Goal: Task Accomplishment & Management: Manage account settings

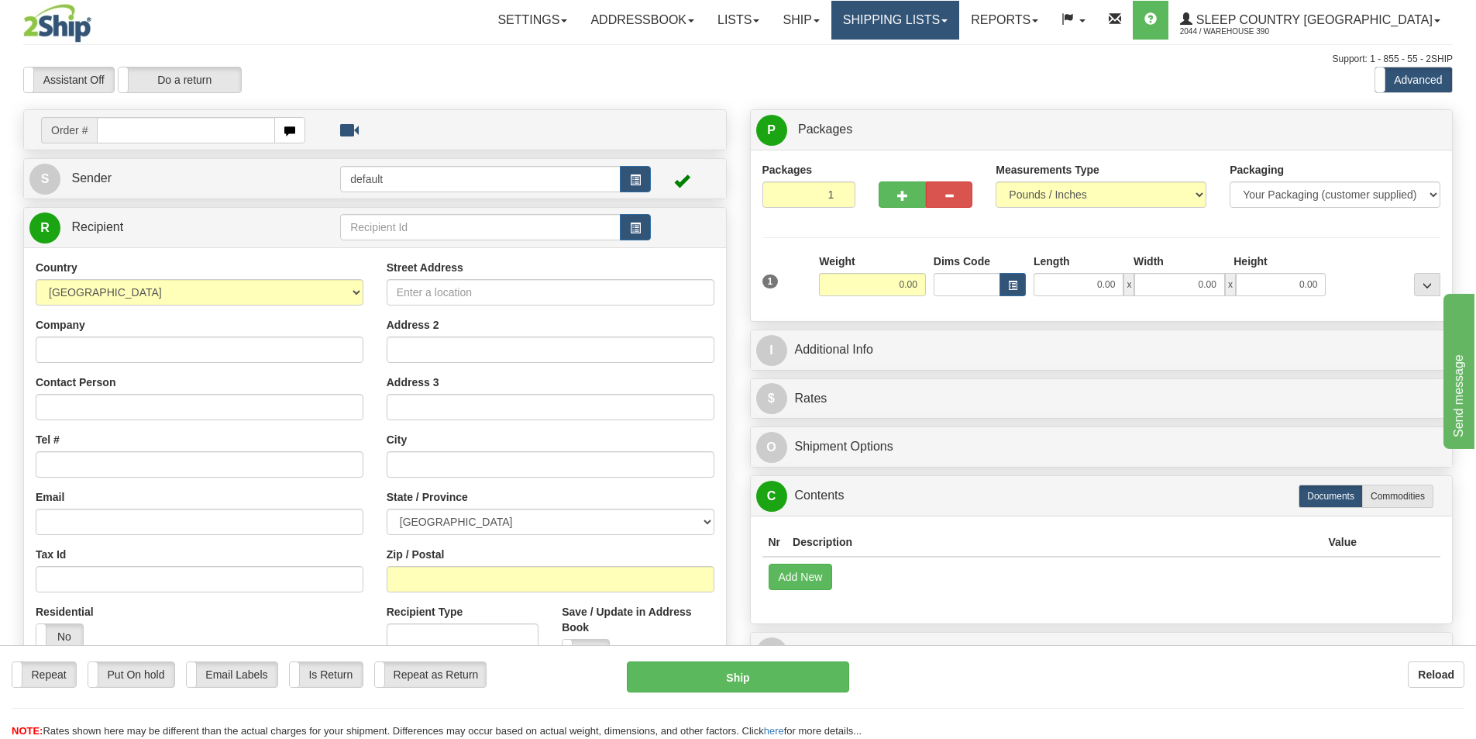
click at [960, 26] on link "Shipping lists" at bounding box center [896, 20] width 128 height 39
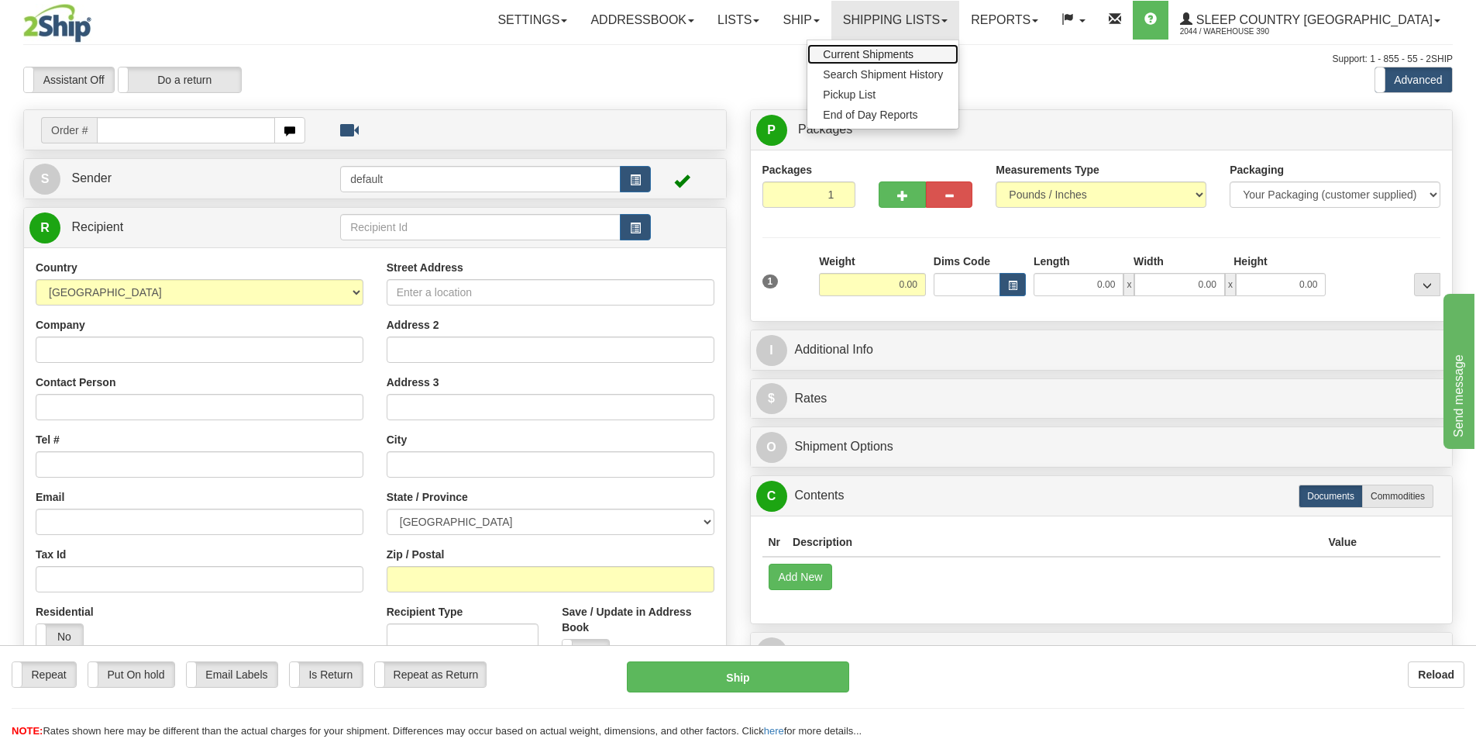
click at [914, 53] on span "Current Shipments" at bounding box center [868, 54] width 91 height 12
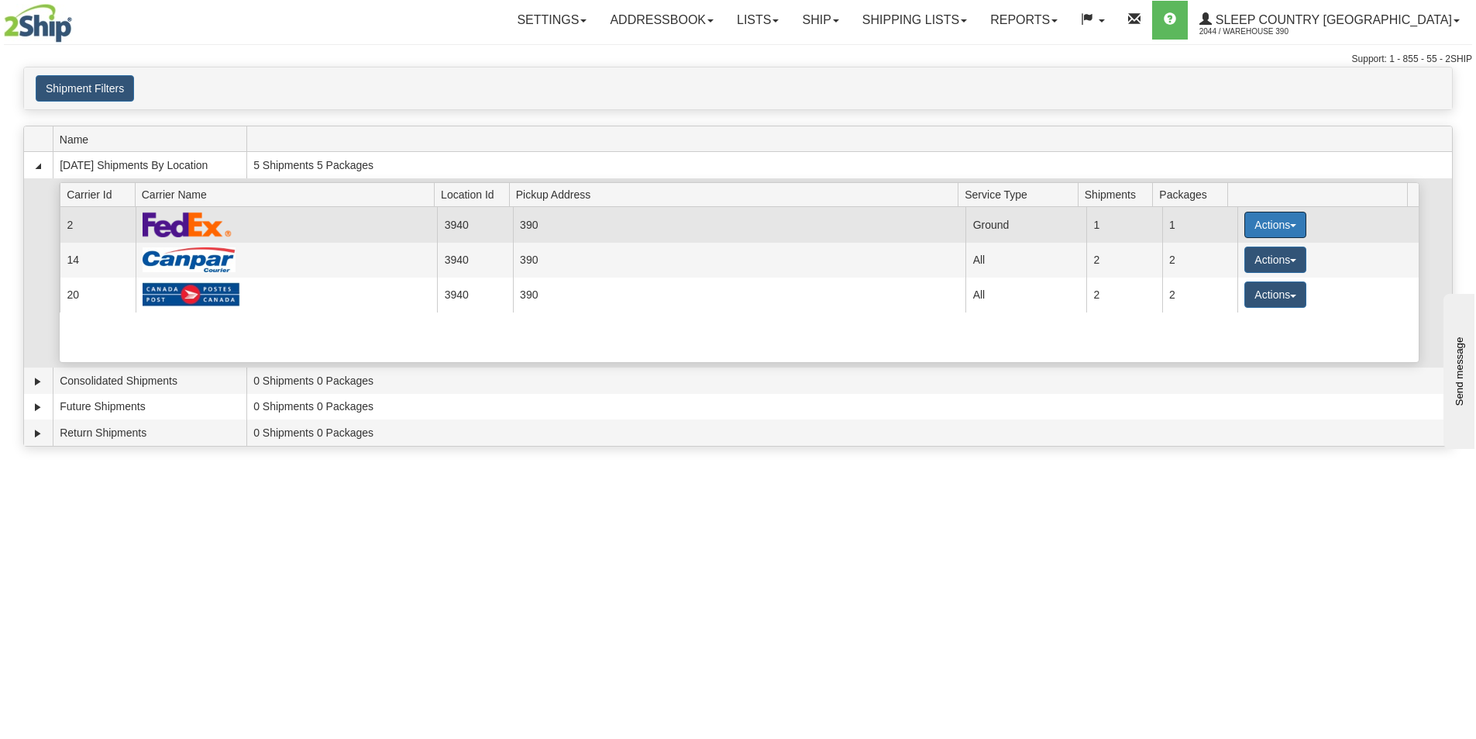
drag, startPoint x: 1249, startPoint y: 229, endPoint x: 1222, endPoint y: 232, distance: 28.1
click at [1249, 229] on button "Actions" at bounding box center [1276, 225] width 62 height 26
click at [1226, 250] on span "Details" at bounding box center [1218, 253] width 42 height 11
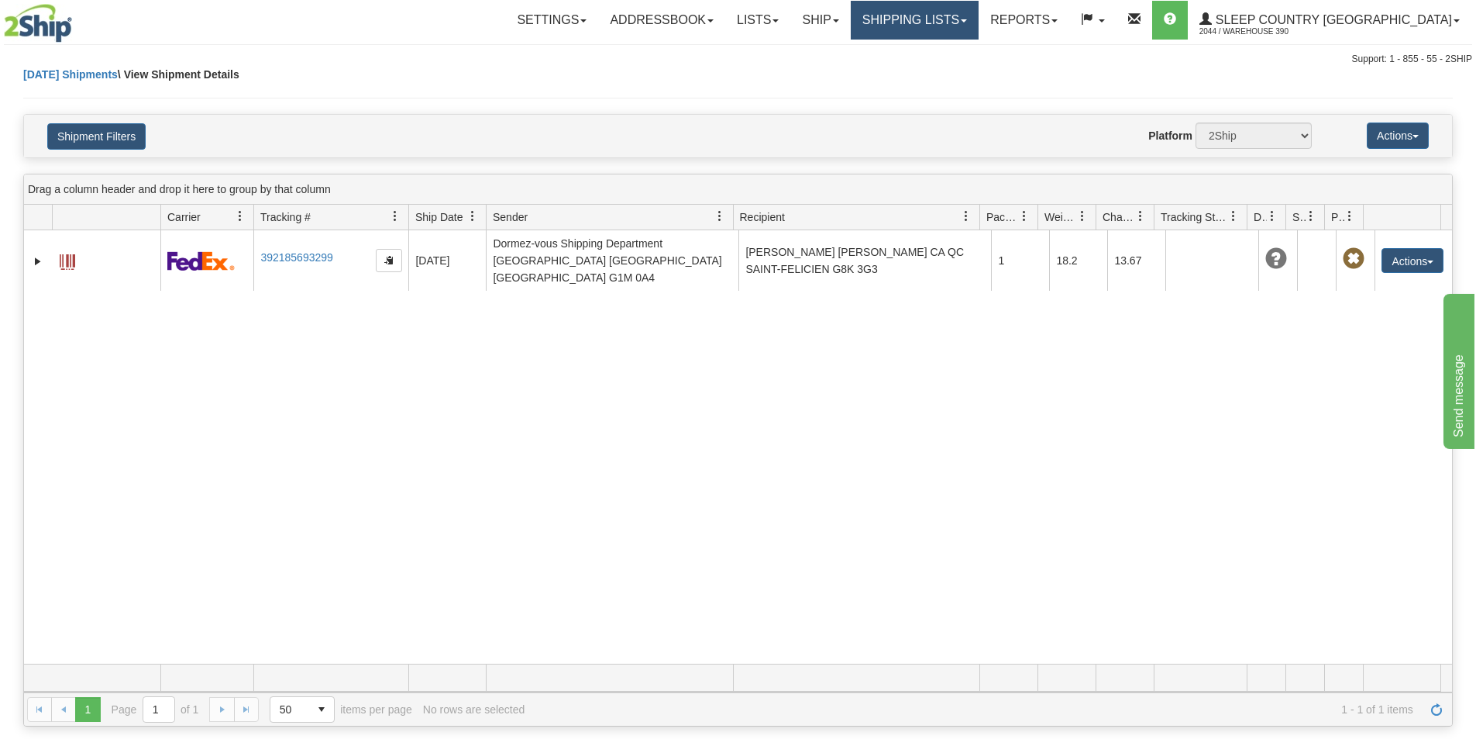
click at [979, 25] on link "Shipping lists" at bounding box center [915, 20] width 128 height 39
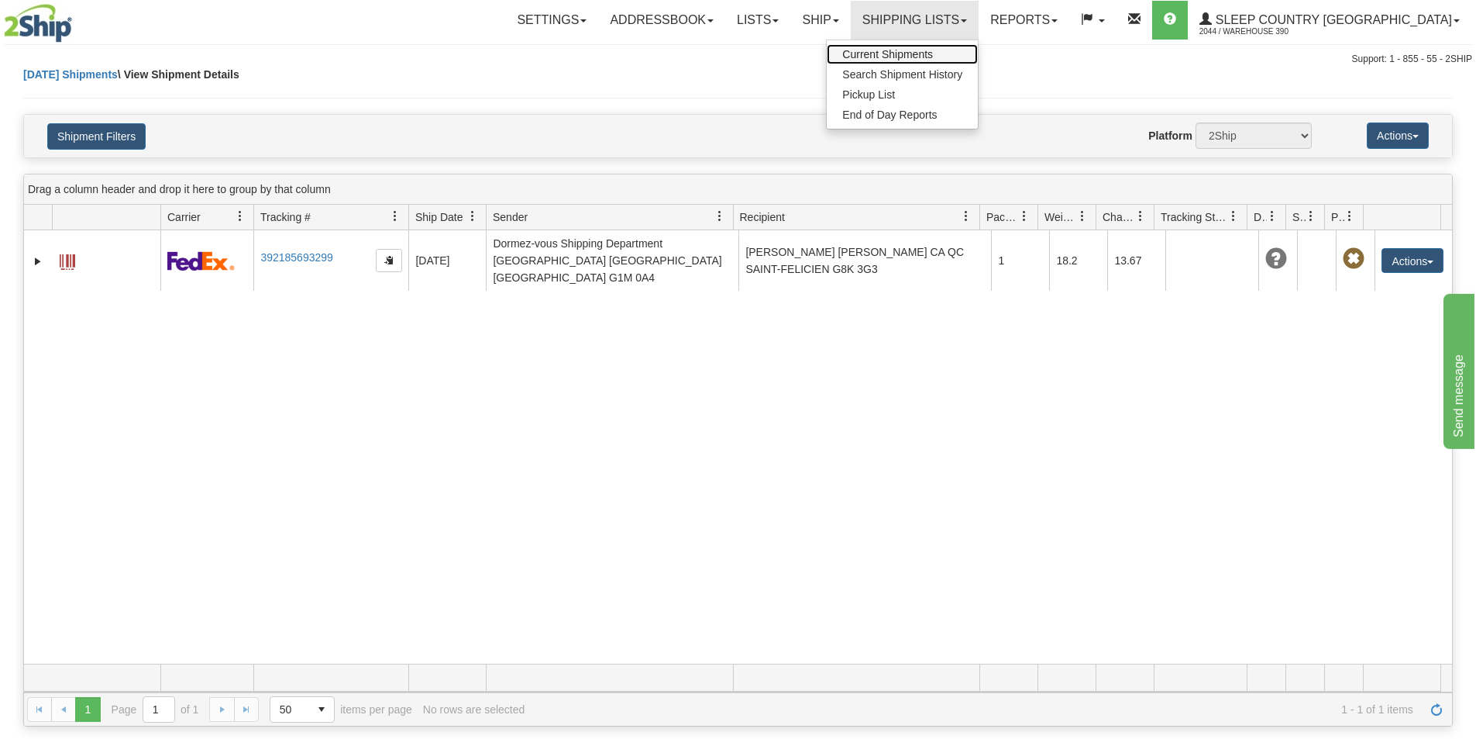
click at [933, 53] on span "Current Shipments" at bounding box center [887, 54] width 91 height 12
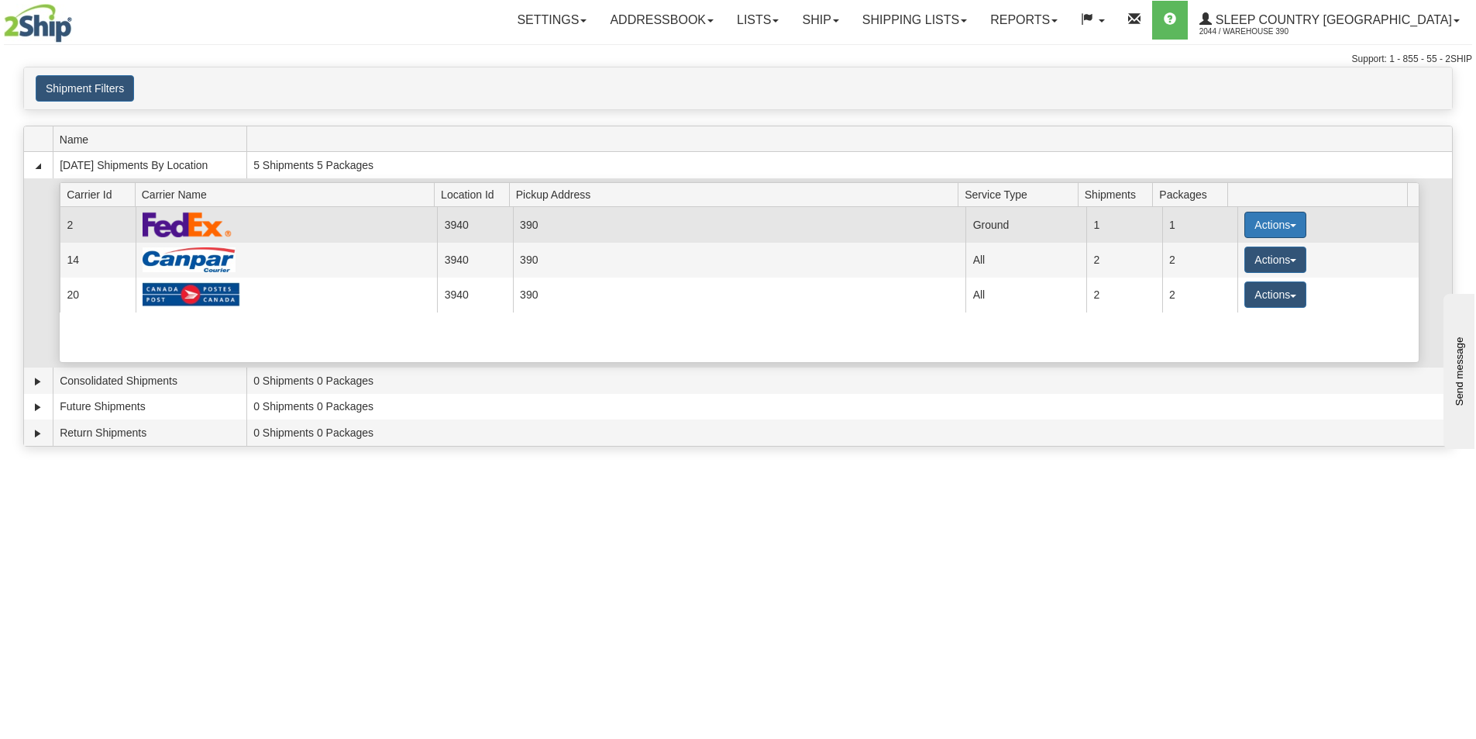
click at [1281, 212] on button "Actions" at bounding box center [1276, 225] width 62 height 26
click at [1256, 274] on link "Close" at bounding box center [1244, 274] width 124 height 20
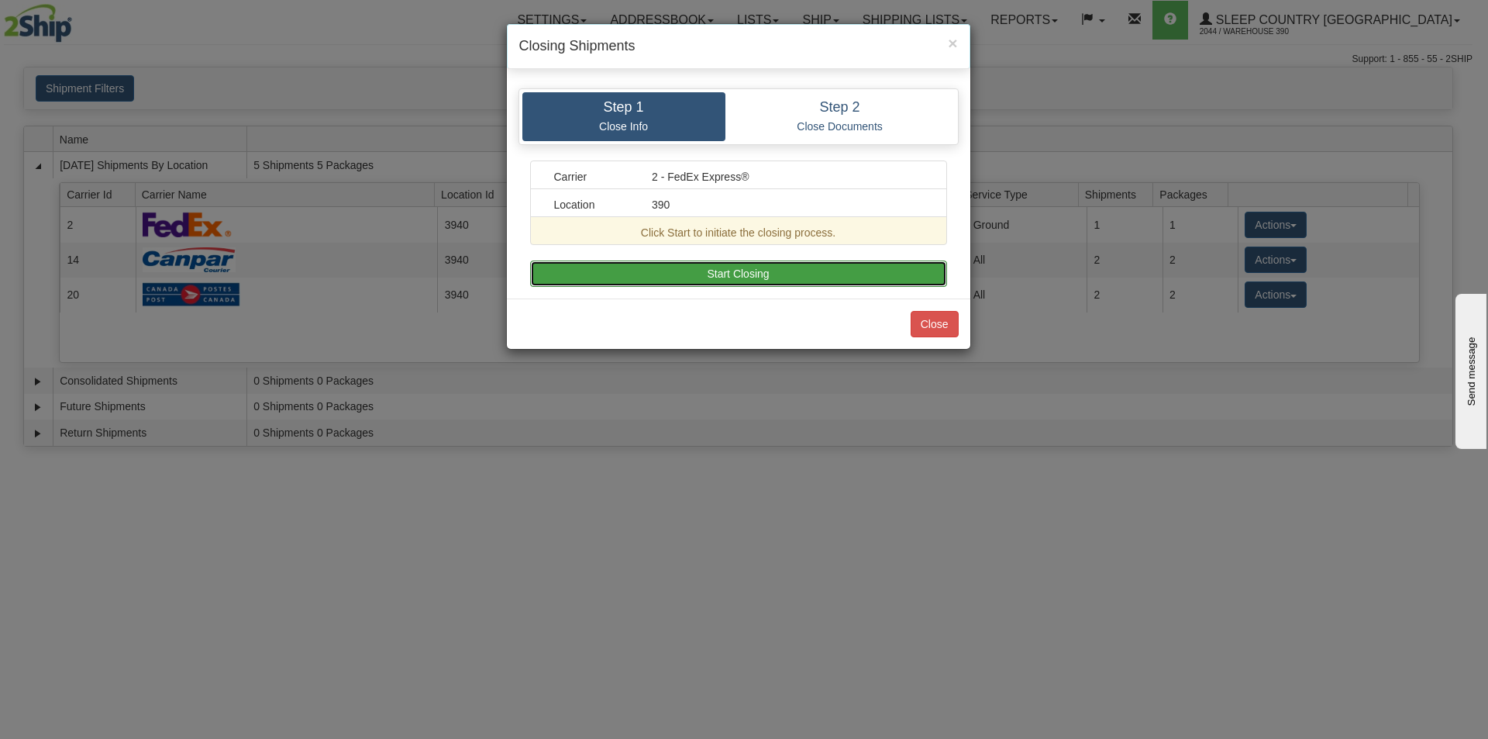
click at [795, 285] on button "Start Closing" at bounding box center [738, 273] width 417 height 26
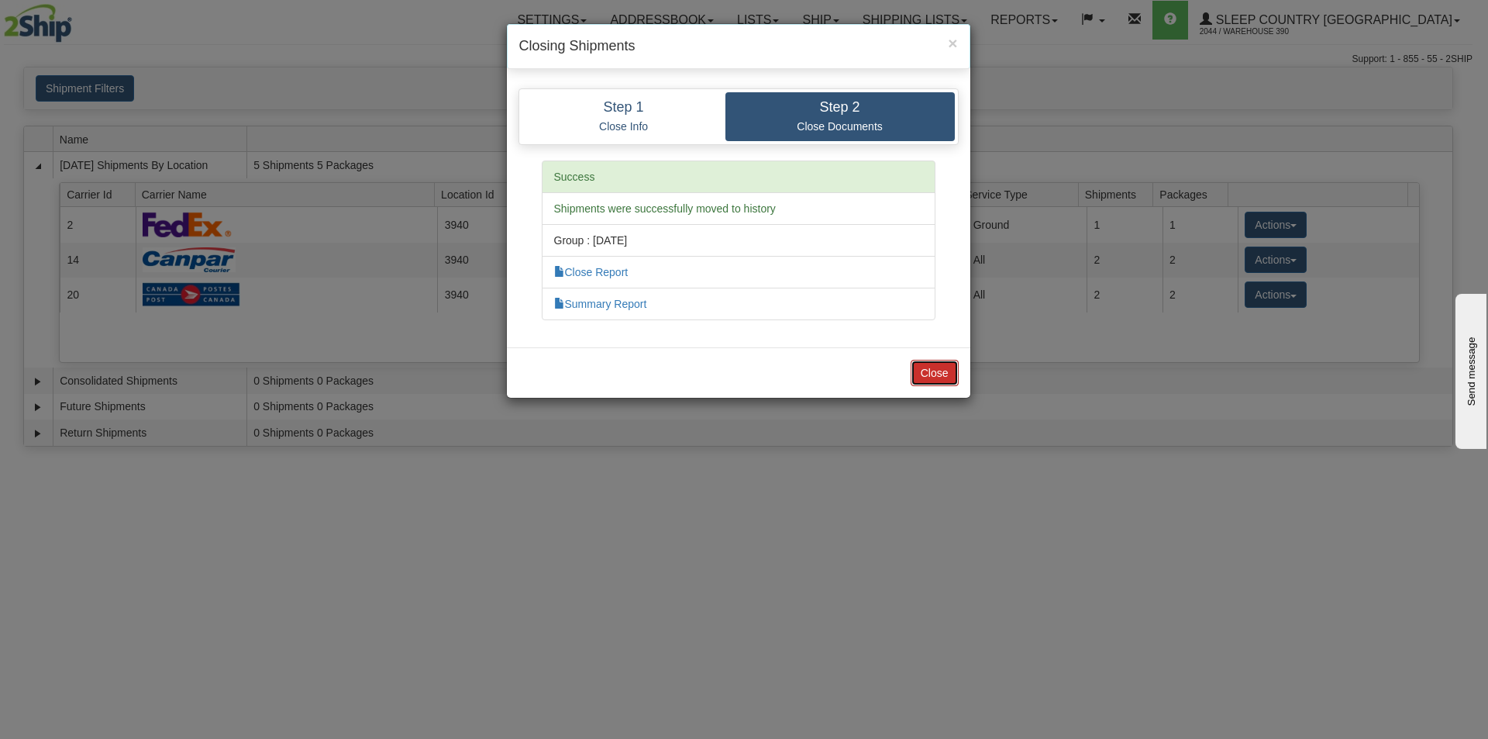
click at [918, 371] on button "Close" at bounding box center [935, 373] width 48 height 26
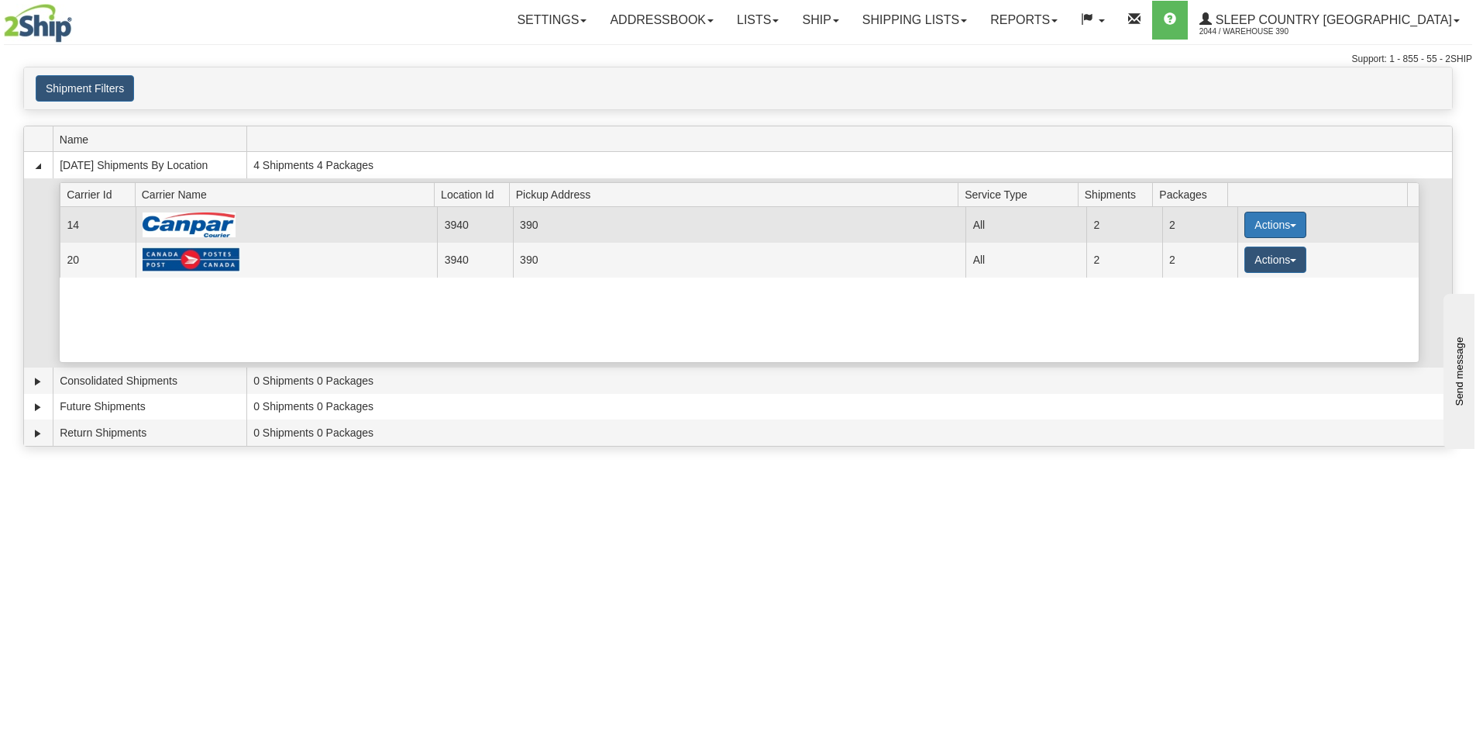
click at [1245, 227] on button "Actions" at bounding box center [1276, 225] width 62 height 26
click at [1244, 276] on link "Close" at bounding box center [1244, 274] width 124 height 20
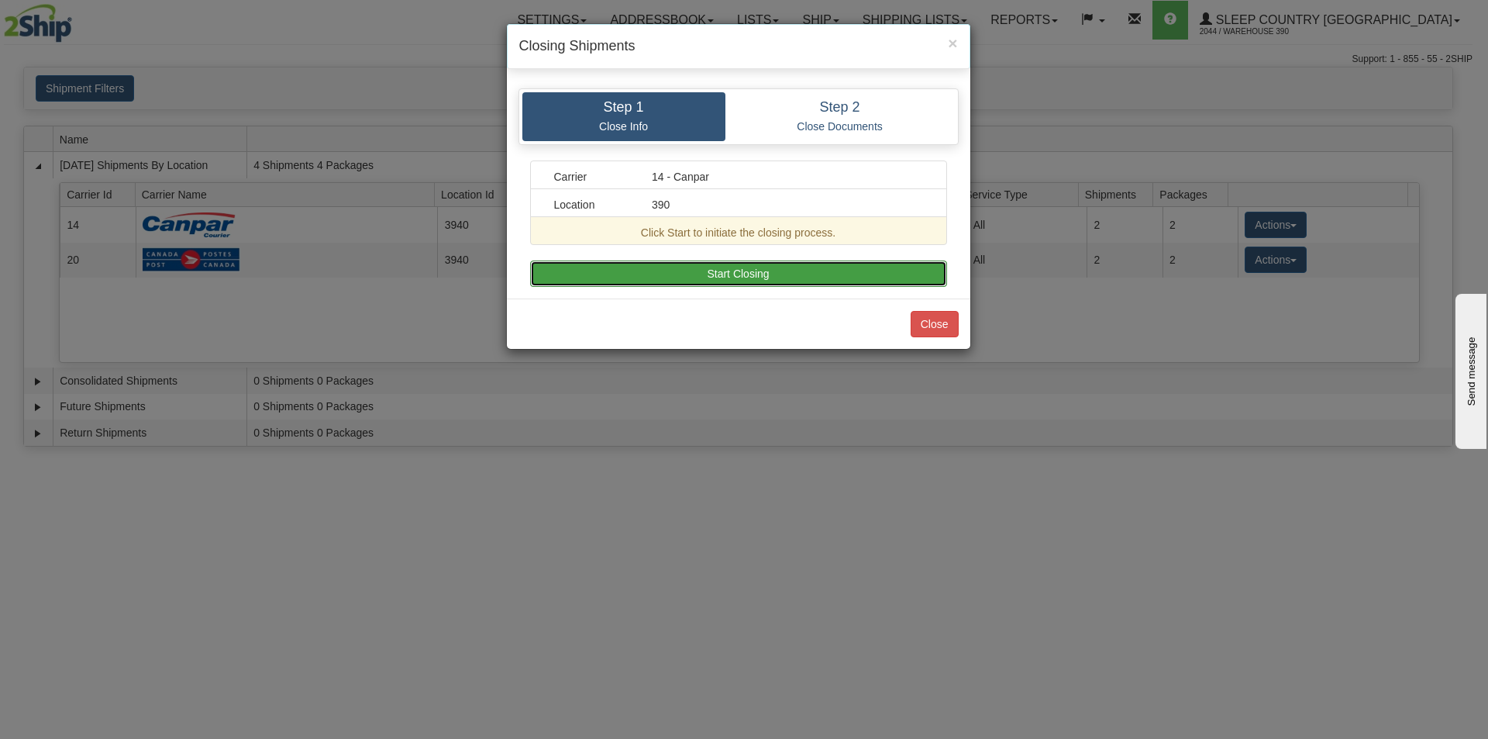
click at [742, 267] on button "Start Closing" at bounding box center [738, 273] width 417 height 26
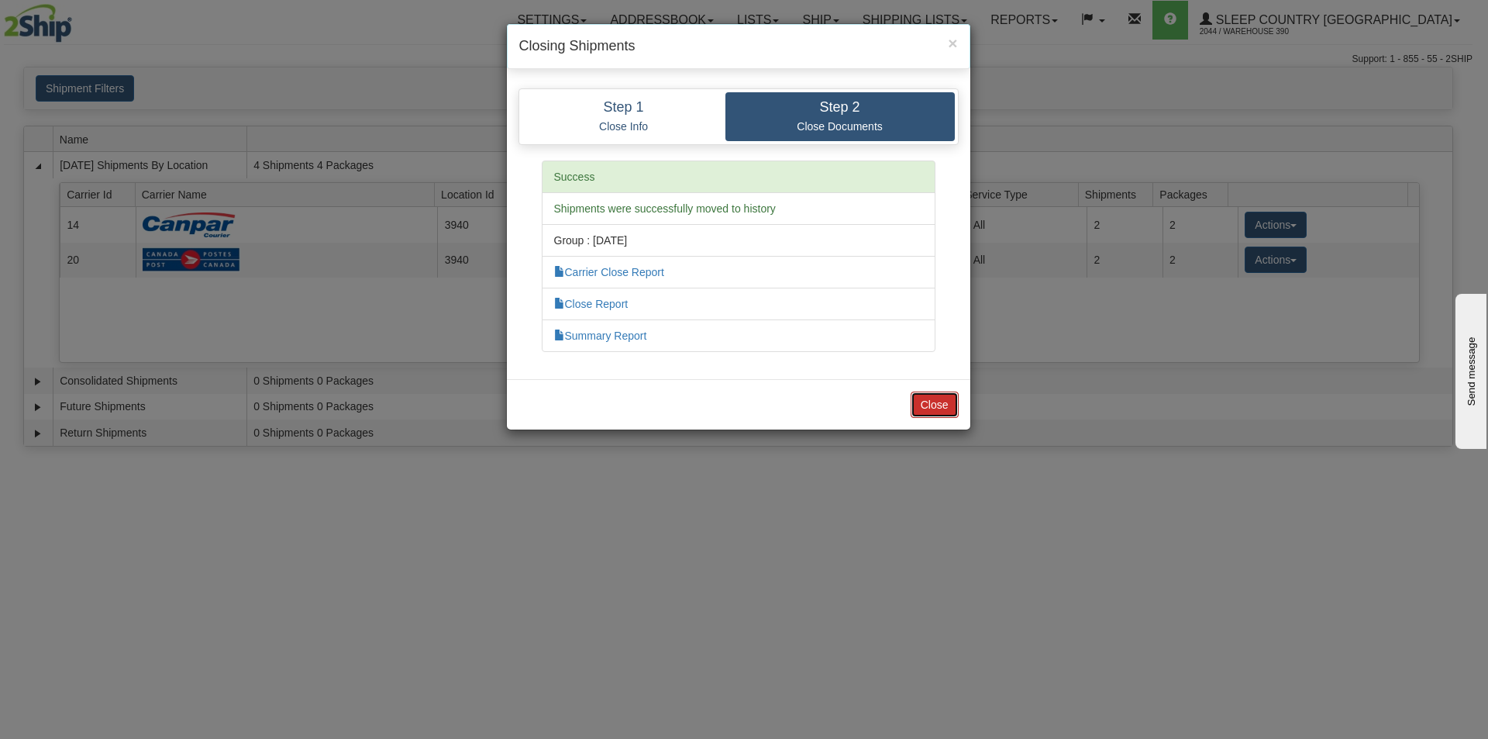
click at [941, 397] on button "Close" at bounding box center [935, 404] width 48 height 26
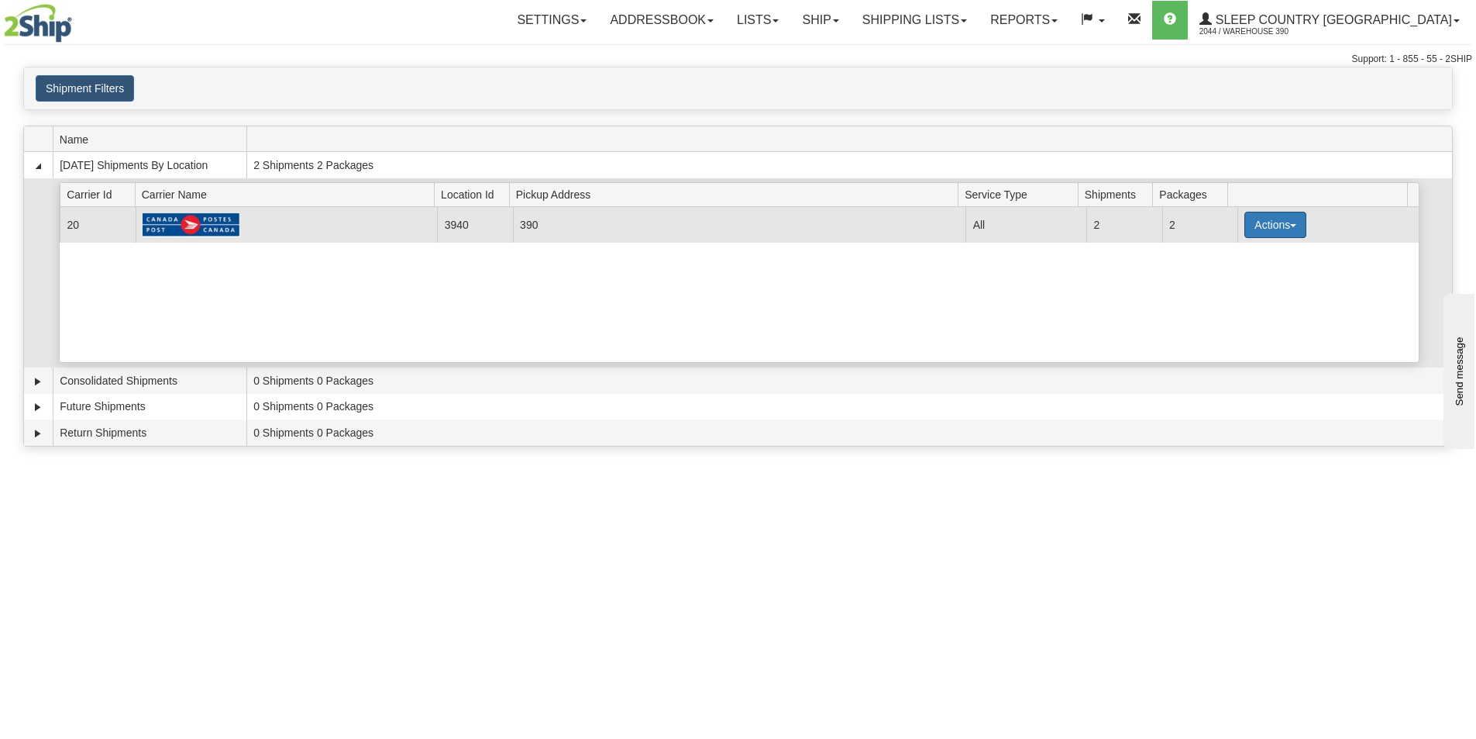
click at [1290, 226] on span "button" at bounding box center [1293, 225] width 6 height 3
click at [1227, 280] on link "Close" at bounding box center [1244, 274] width 124 height 20
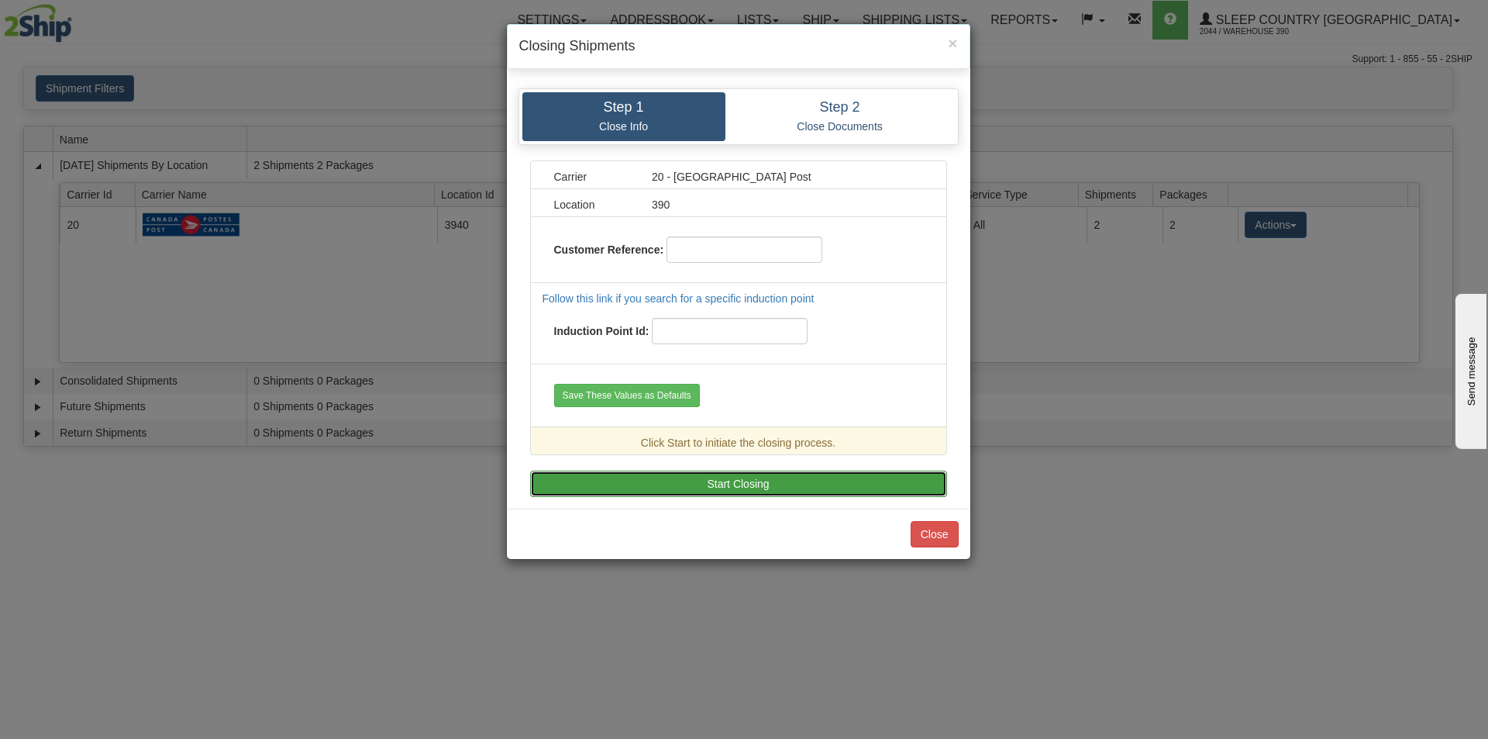
click at [801, 471] on button "Start Closing" at bounding box center [738, 483] width 417 height 26
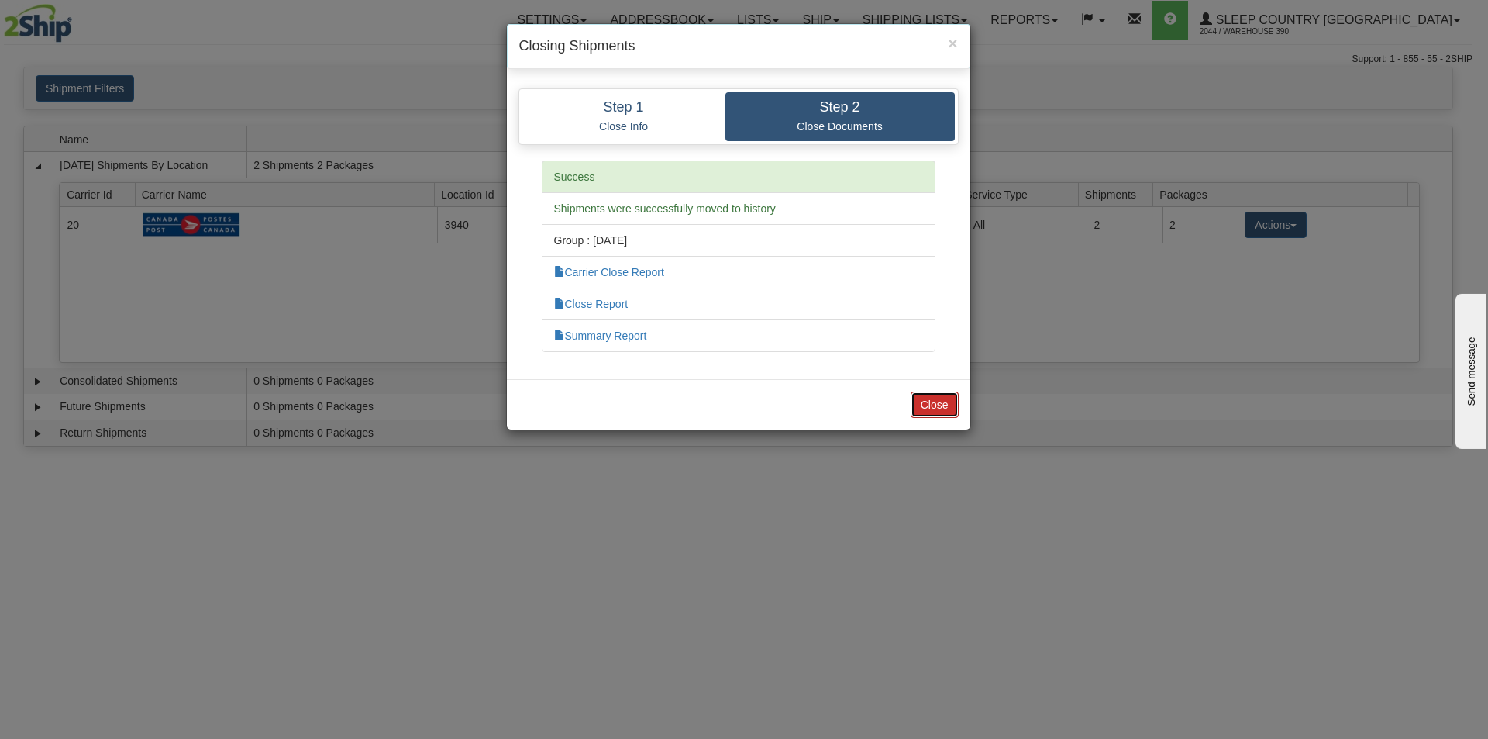
click at [945, 412] on button "Close" at bounding box center [935, 404] width 48 height 26
